Goal: Check status: Check status

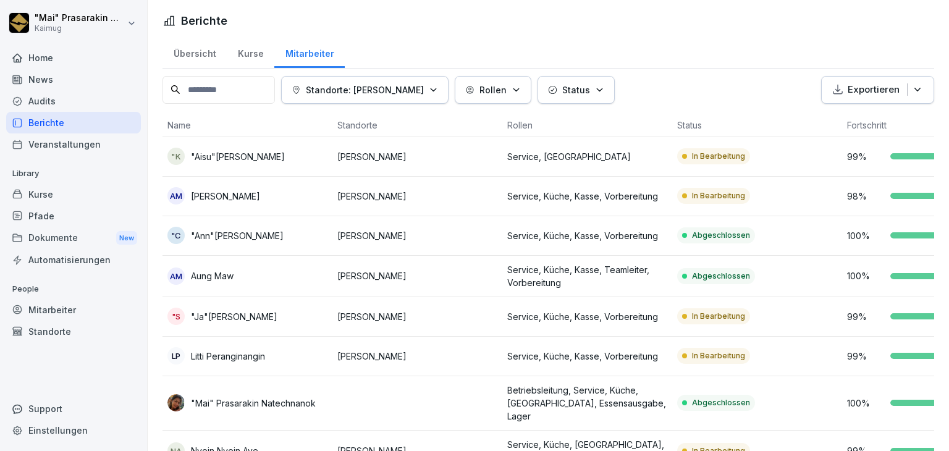
click at [210, 51] on div "Übersicht" at bounding box center [195, 52] width 64 height 32
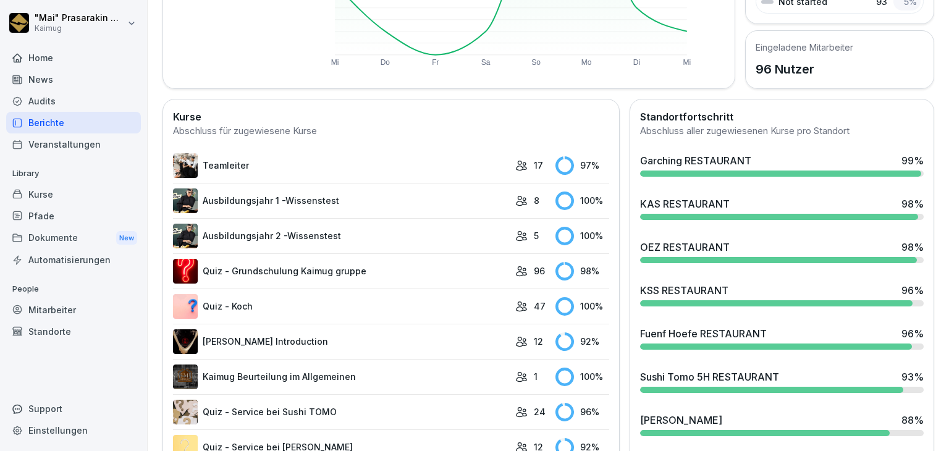
scroll to position [260, 0]
click at [788, 218] on div "KAS RESTAURANT 98 %" at bounding box center [782, 208] width 294 height 33
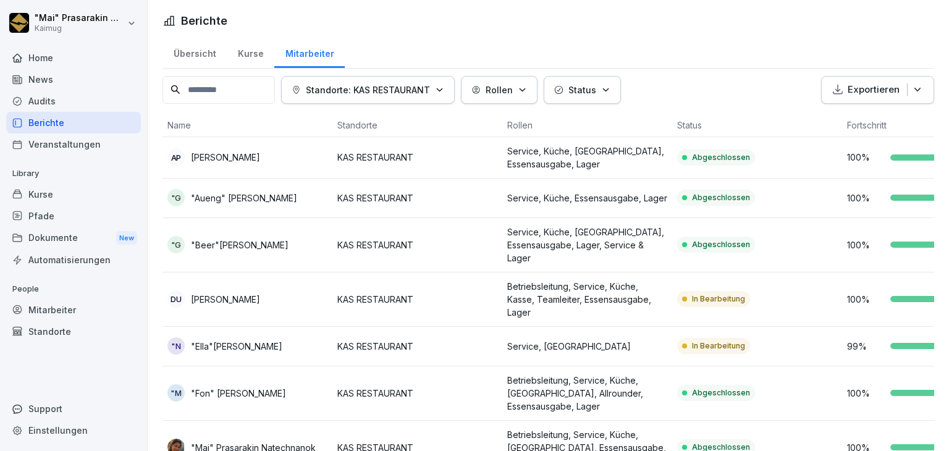
click at [200, 53] on div "Übersicht" at bounding box center [195, 52] width 64 height 32
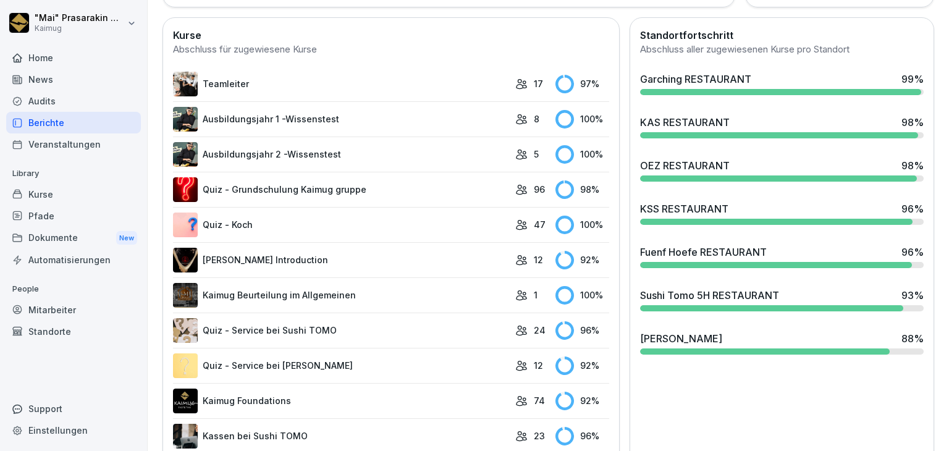
scroll to position [340, 0]
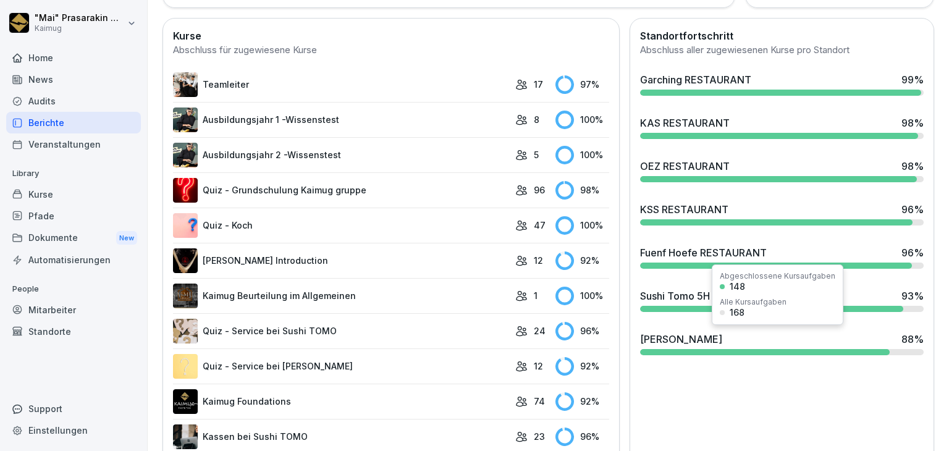
click at [809, 344] on div "Shang Miang 88 %" at bounding box center [782, 339] width 284 height 15
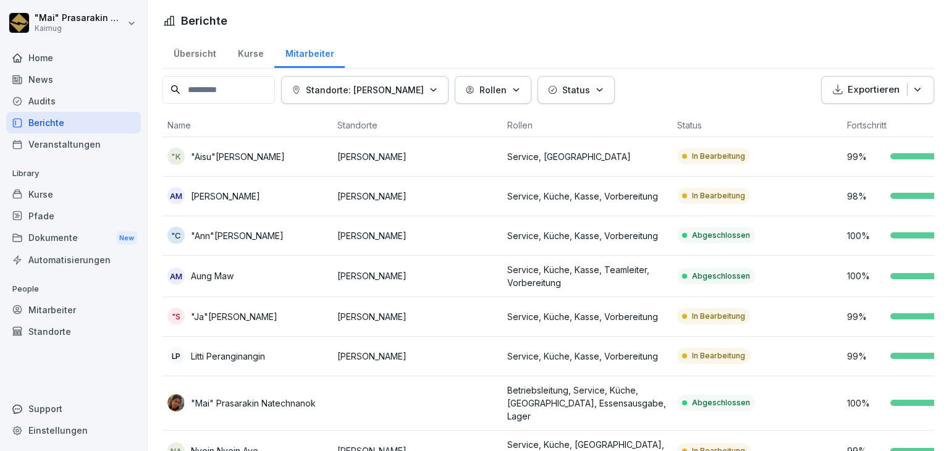
click at [209, 52] on div "Übersicht" at bounding box center [195, 52] width 64 height 32
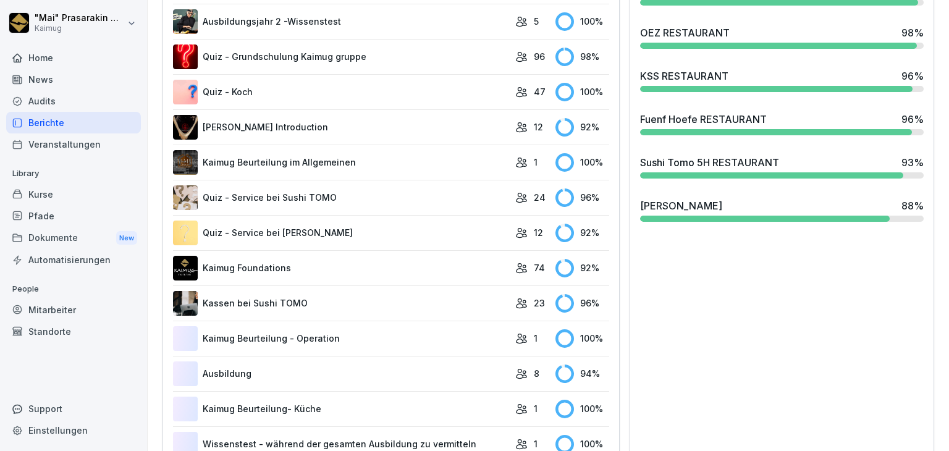
scroll to position [487, 0]
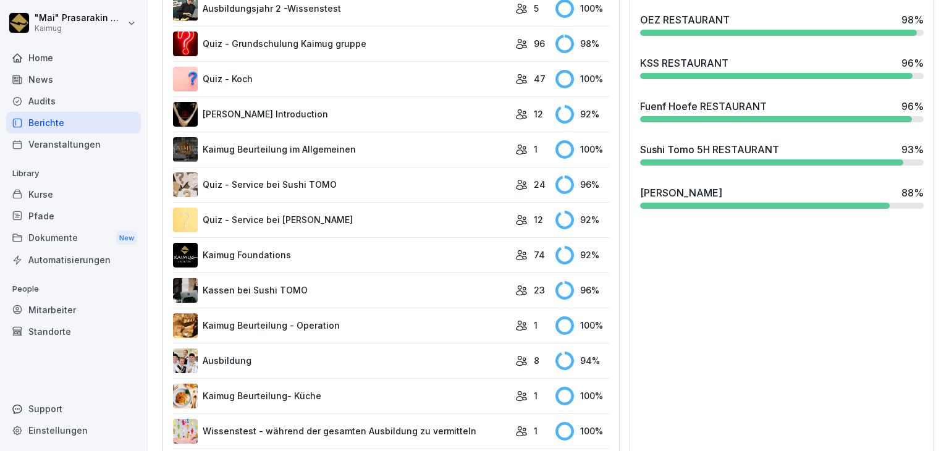
click at [672, 154] on div "Sushi Tomo 5H RESTAURANT 93 %" at bounding box center [782, 153] width 294 height 33
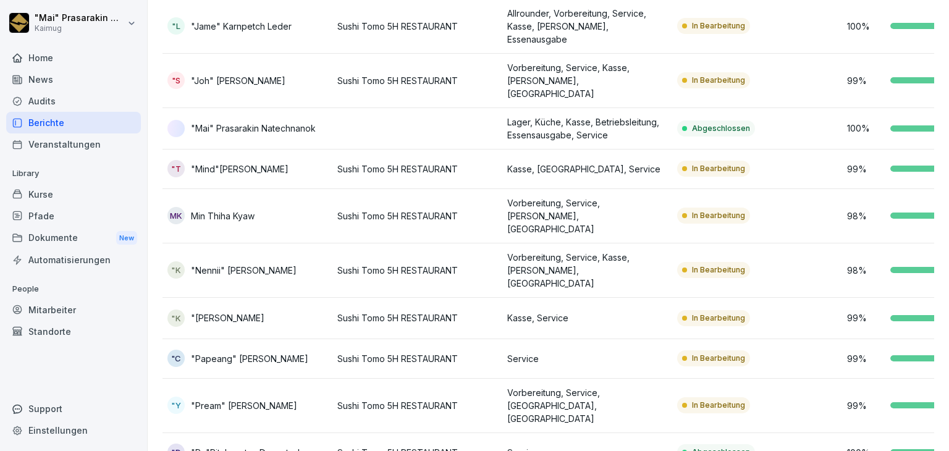
scroll to position [75, 0]
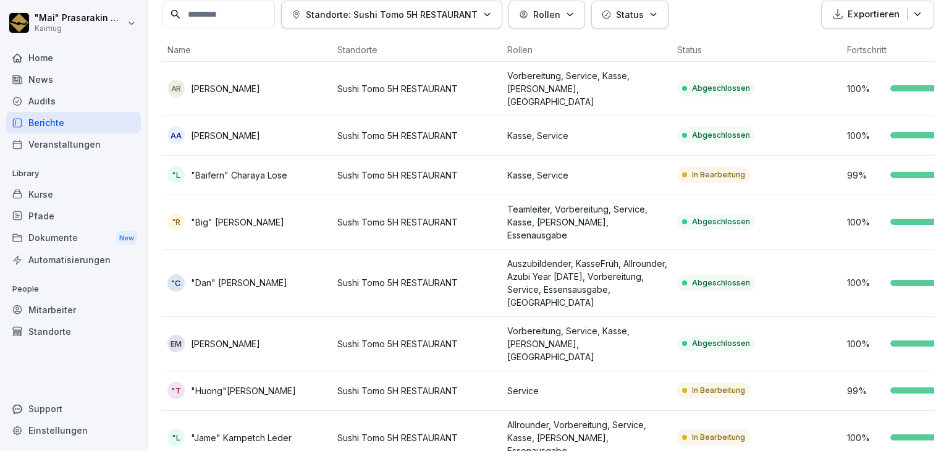
click at [674, 156] on td "In Bearbeitung" at bounding box center [757, 176] width 170 height 40
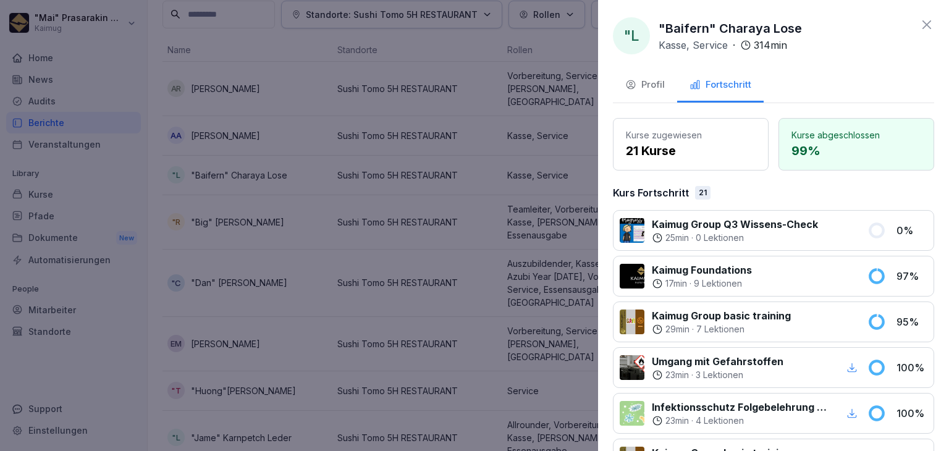
click at [923, 25] on icon at bounding box center [927, 24] width 9 height 9
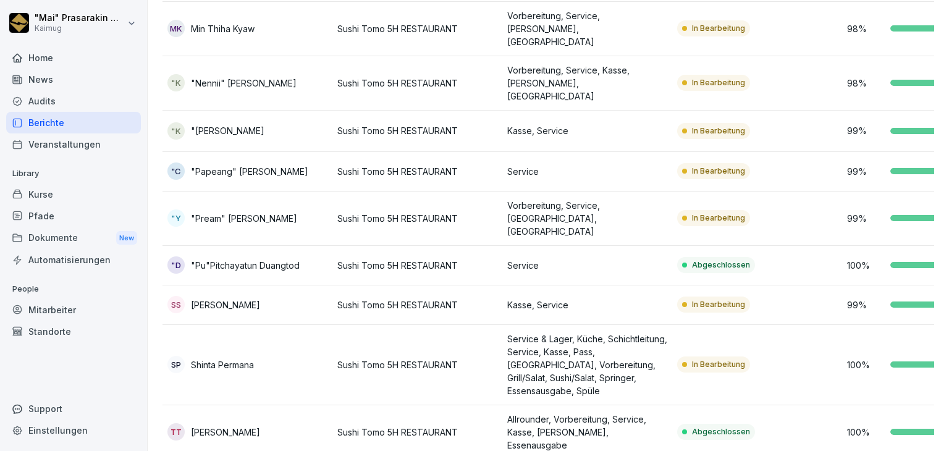
scroll to position [674, 0]
